Goal: Find contact information: Find contact information

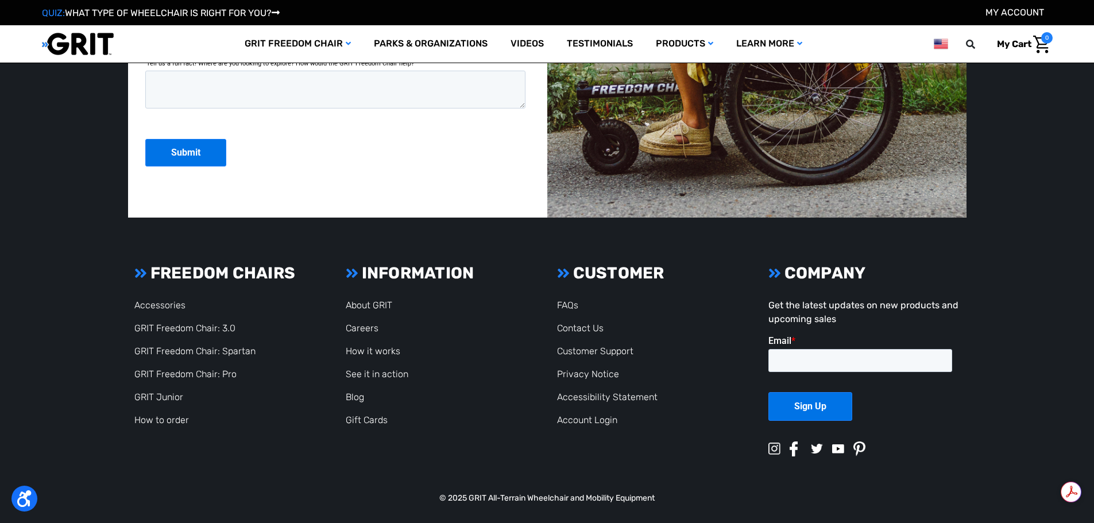
click at [584, 333] on link "Contact Us" at bounding box center [580, 328] width 47 height 11
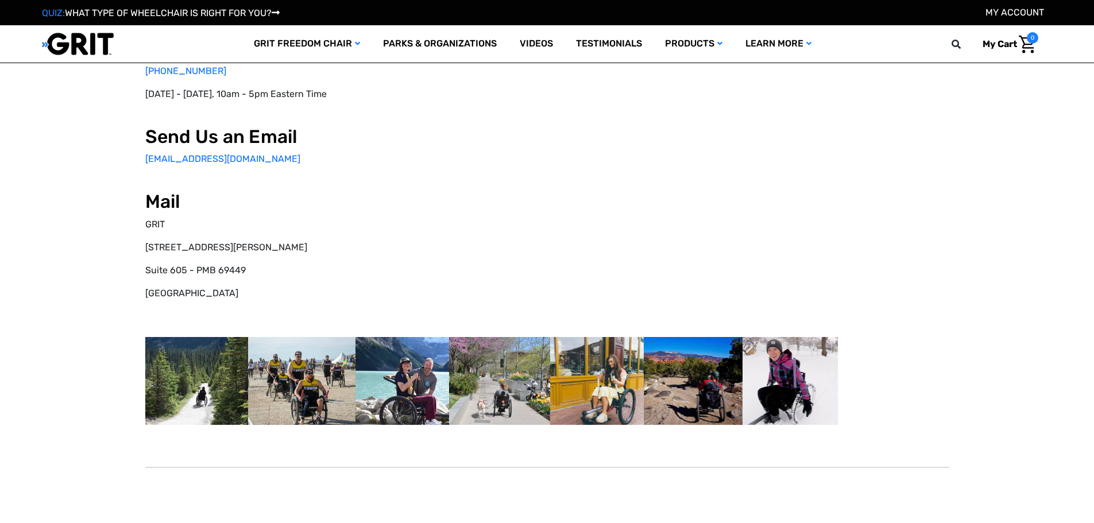
select select "US"
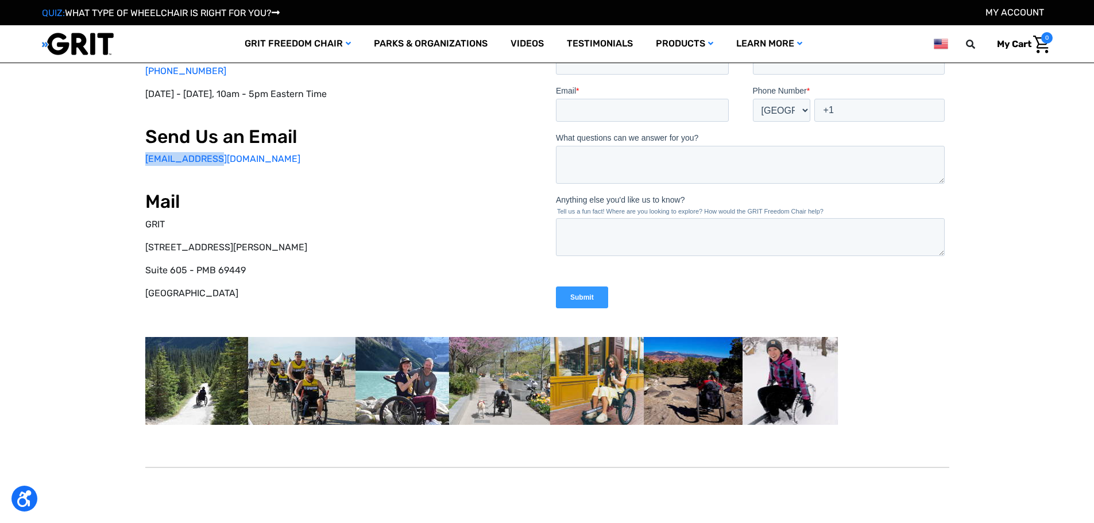
drag, startPoint x: 181, startPoint y: 158, endPoint x: 125, endPoint y: 158, distance: 55.7
click at [125, 158] on div "Call Us on the Phone [PHONE_NUMBER] [DATE] - [DATE], 10am - 5pm Eastern Time Se…" at bounding box center [547, 232] width 1005 height 508
